Goal: Task Accomplishment & Management: Manage account settings

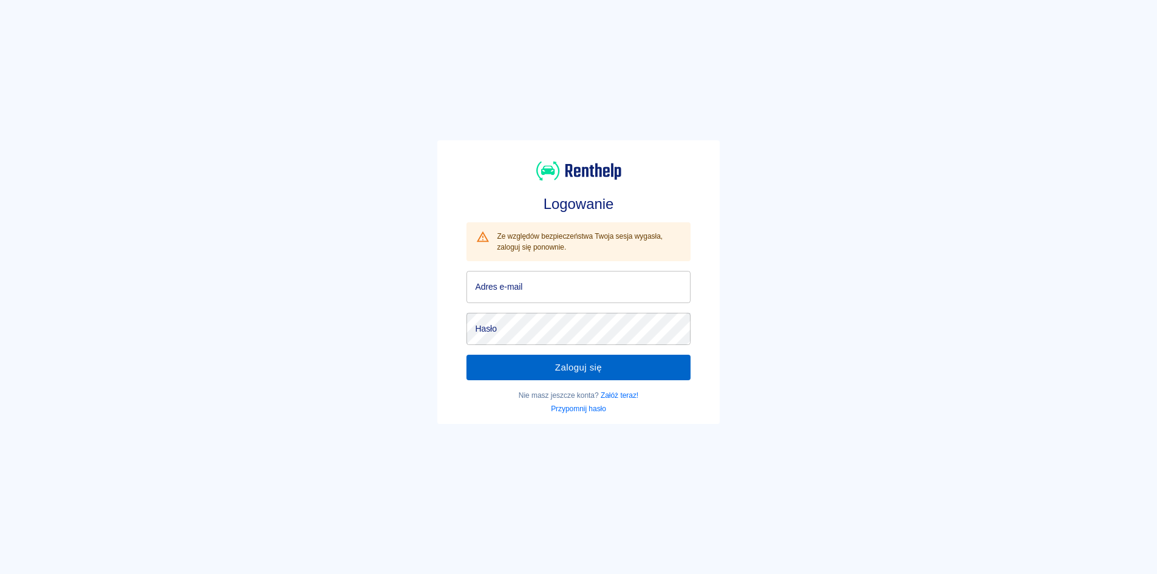
type input "[EMAIL_ADDRESS][DOMAIN_NAME]"
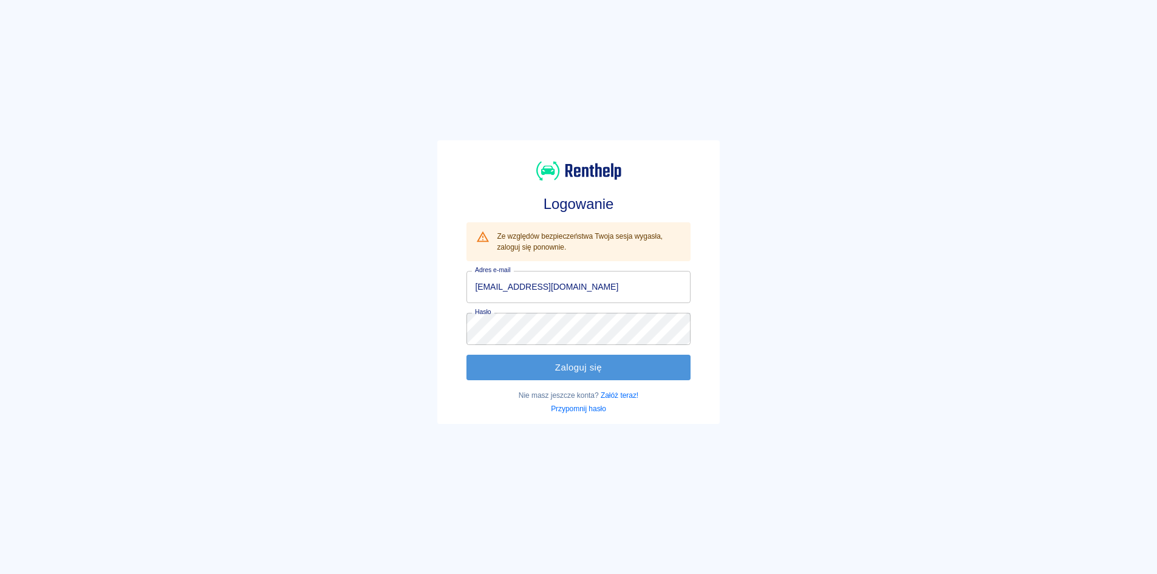
click at [551, 366] on button "Zaloguj się" at bounding box center [577, 368] width 223 height 26
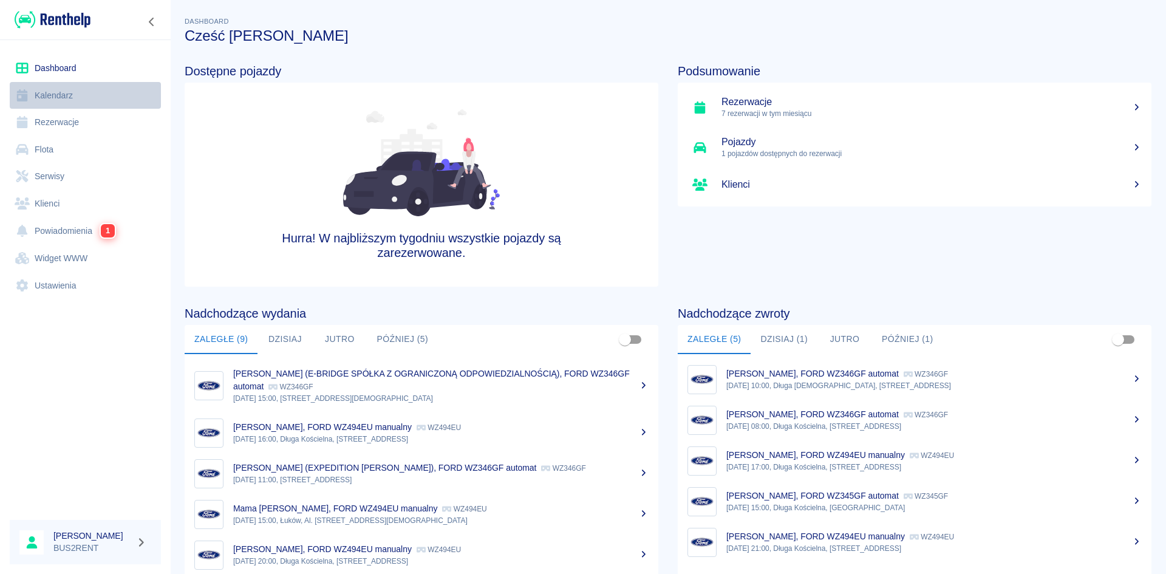
click at [79, 89] on link "Kalendarz" at bounding box center [85, 95] width 151 height 27
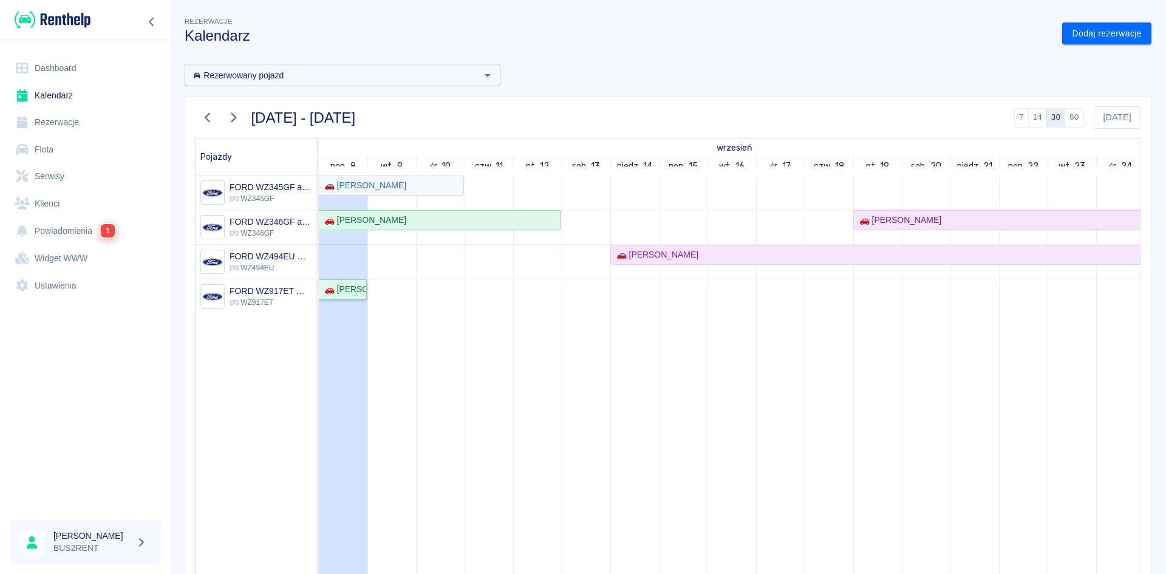
click at [349, 287] on div "🚗 [PERSON_NAME]" at bounding box center [342, 289] width 46 height 13
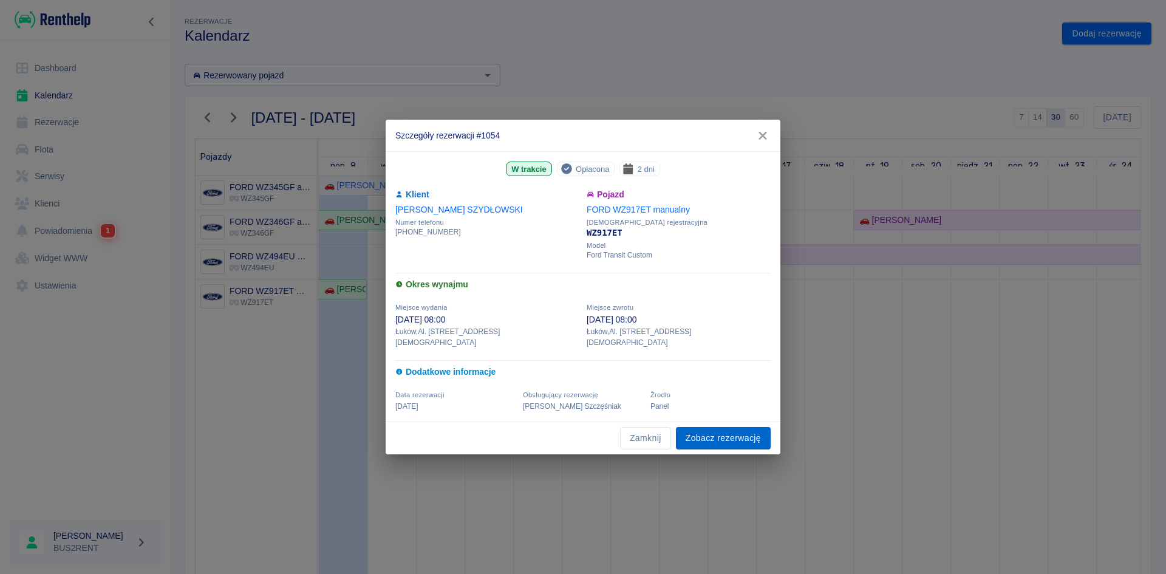
click at [718, 427] on link "Zobacz rezerwację" at bounding box center [723, 438] width 95 height 22
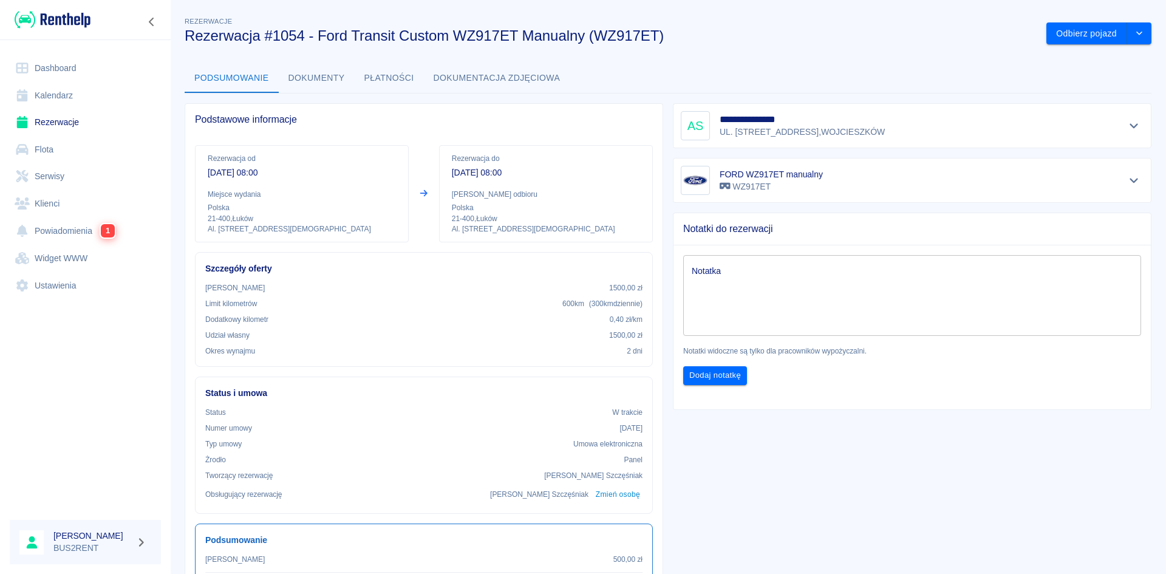
click at [322, 77] on button "Dokumenty" at bounding box center [317, 78] width 76 height 29
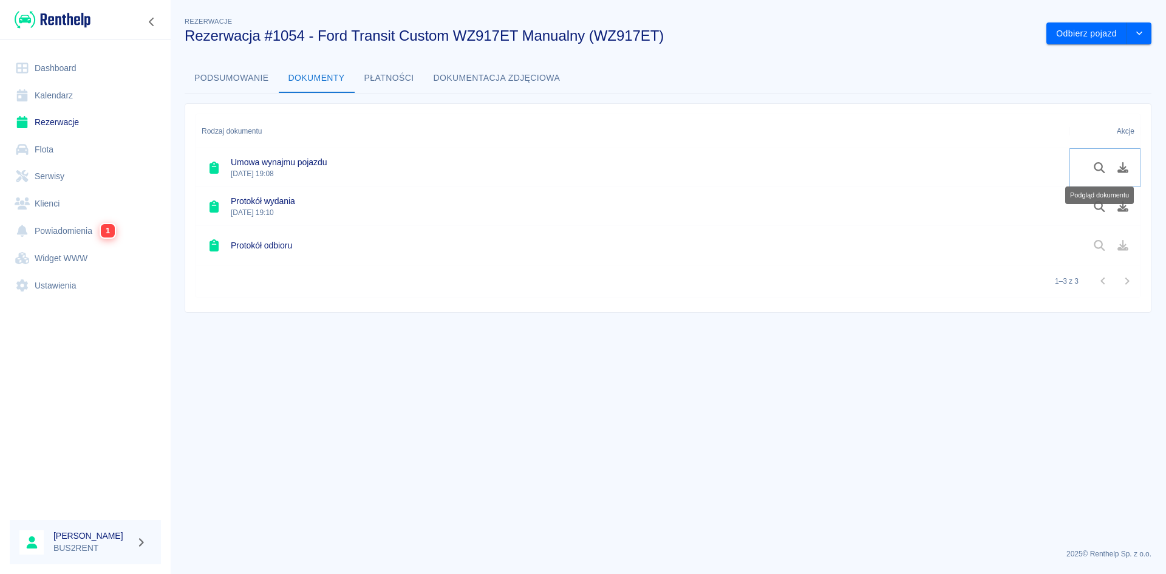
click at [1100, 162] on icon "Podgląd dokumentu" at bounding box center [1099, 167] width 14 height 11
